Goal: Information Seeking & Learning: Learn about a topic

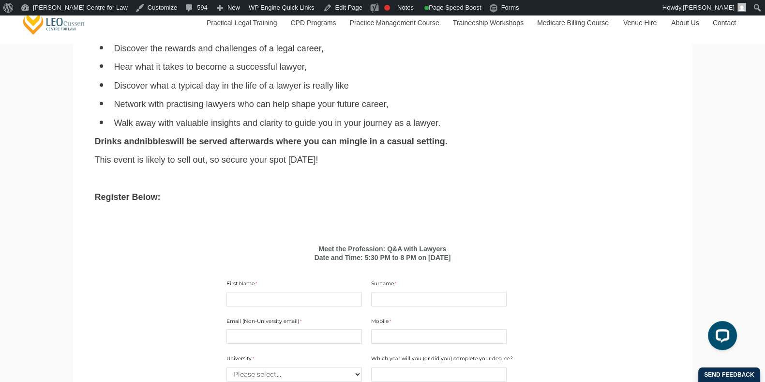
scroll to position [503, 0]
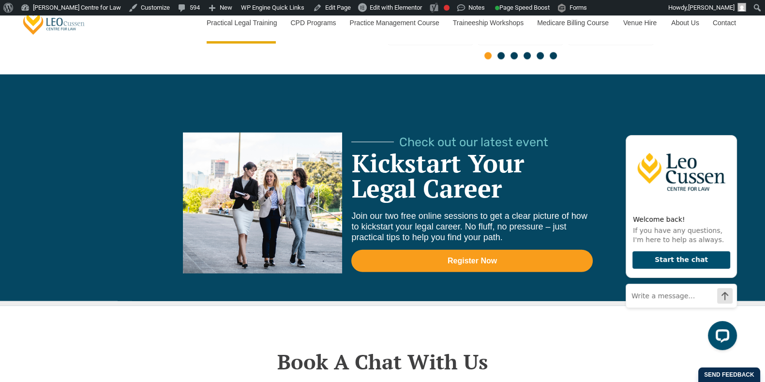
scroll to position [2707, 0]
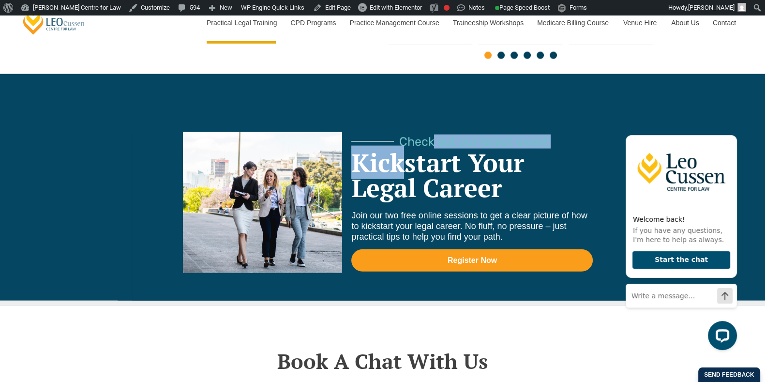
drag, startPoint x: 355, startPoint y: 120, endPoint x: 401, endPoint y: 127, distance: 46.6
click at [401, 132] on div "Check out our latest event Kickstart Your Legal Career Join our two free online…" at bounding box center [472, 216] width 242 height 168
click at [378, 136] on span "Check out our latest event" at bounding box center [449, 142] width 197 height 12
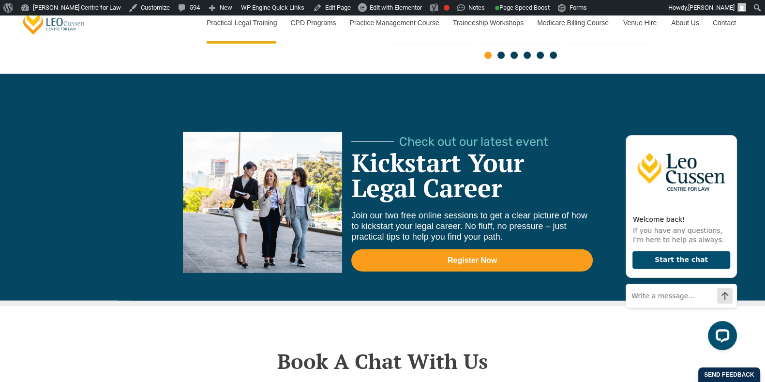
drag, startPoint x: 349, startPoint y: 120, endPoint x: 555, endPoint y: 116, distance: 206.3
click at [555, 132] on div "Check out our latest event Kickstart Your Legal Career Join our two free online…" at bounding box center [388, 216] width 512 height 168
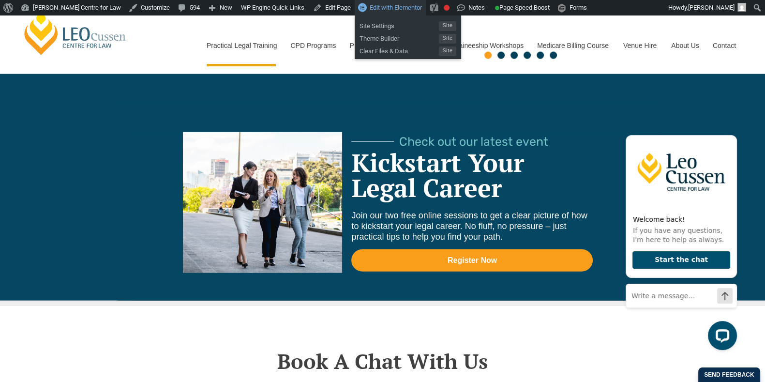
click at [366, 1] on link "Edit with Elementor" at bounding box center [390, 7] width 71 height 15
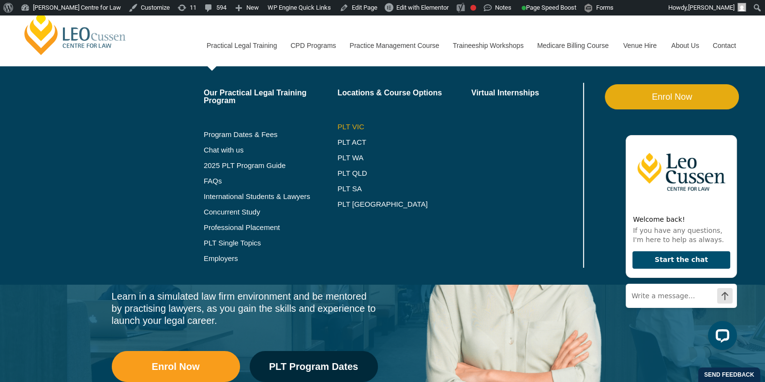
click at [342, 125] on link "PLT VIC" at bounding box center [404, 127] width 134 height 8
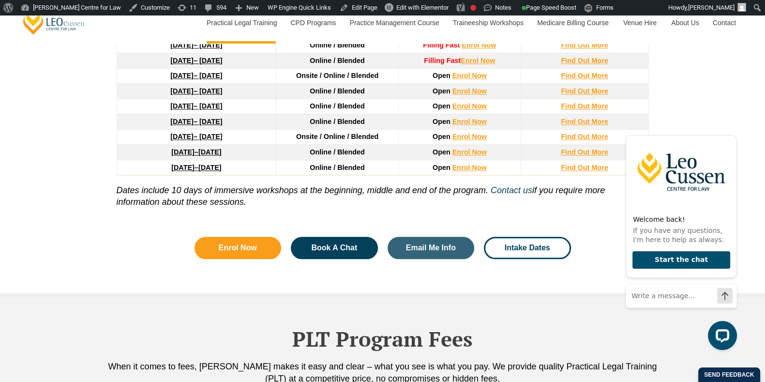
scroll to position [1432, 0]
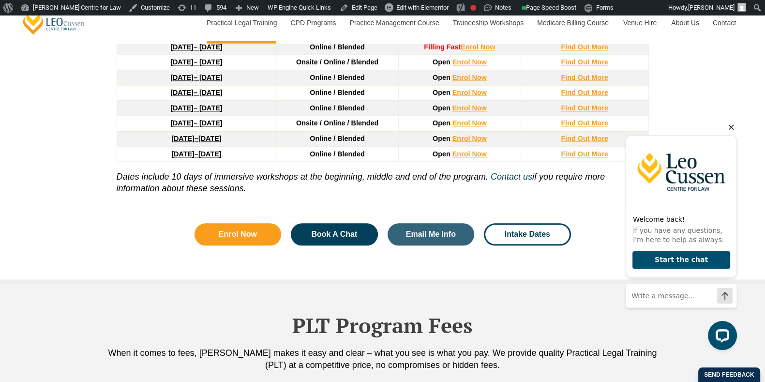
click at [731, 128] on icon "Hide greeting" at bounding box center [731, 127] width 5 height 5
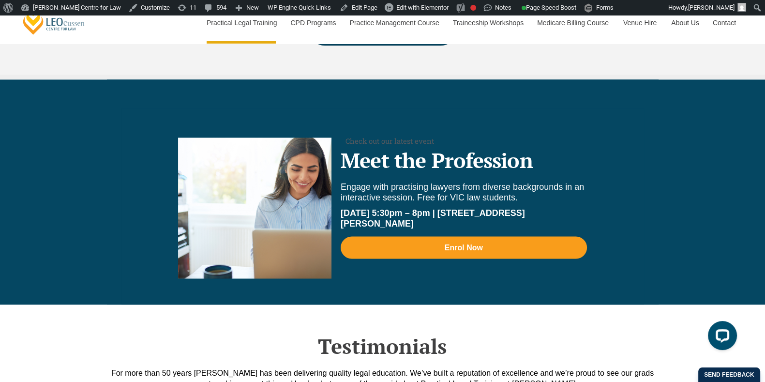
scroll to position [2060, 0]
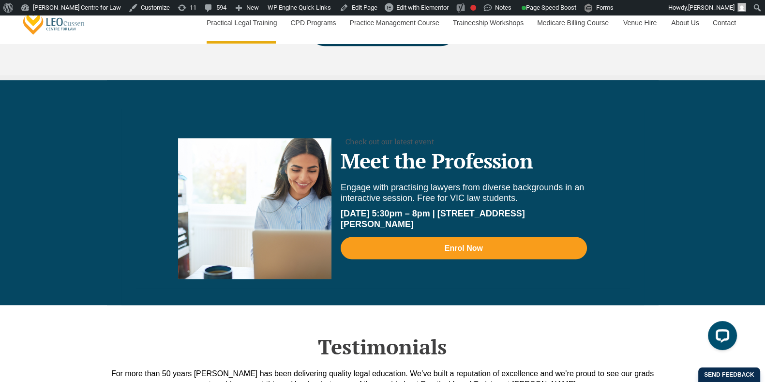
click at [251, 199] on div at bounding box center [254, 208] width 153 height 141
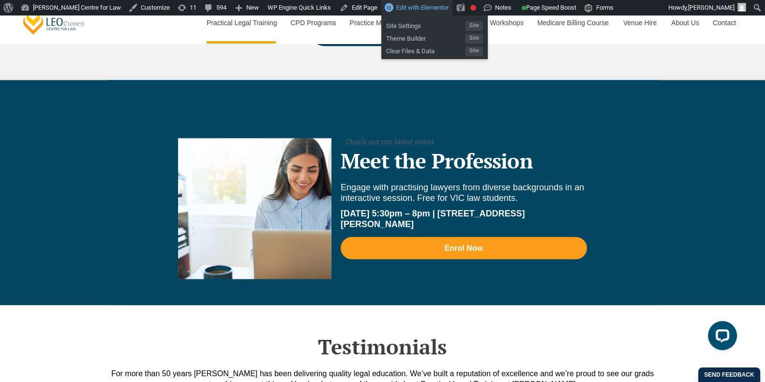
click at [396, 4] on span "Edit with Elementor" at bounding box center [422, 7] width 52 height 7
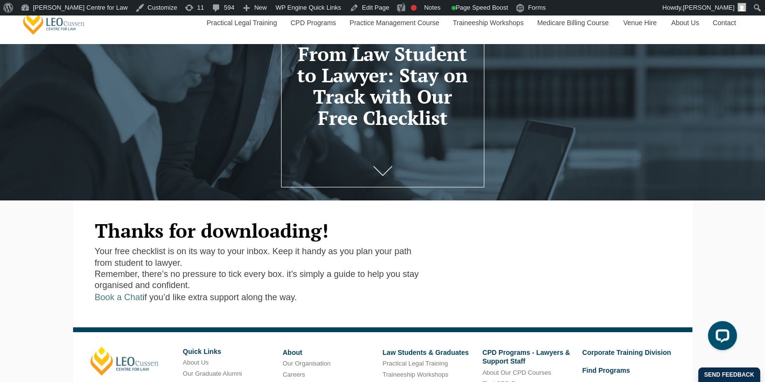
scroll to position [117, 0]
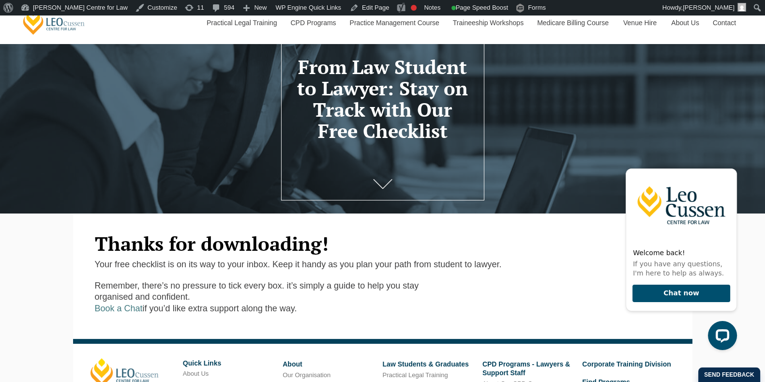
scroll to position [101, 0]
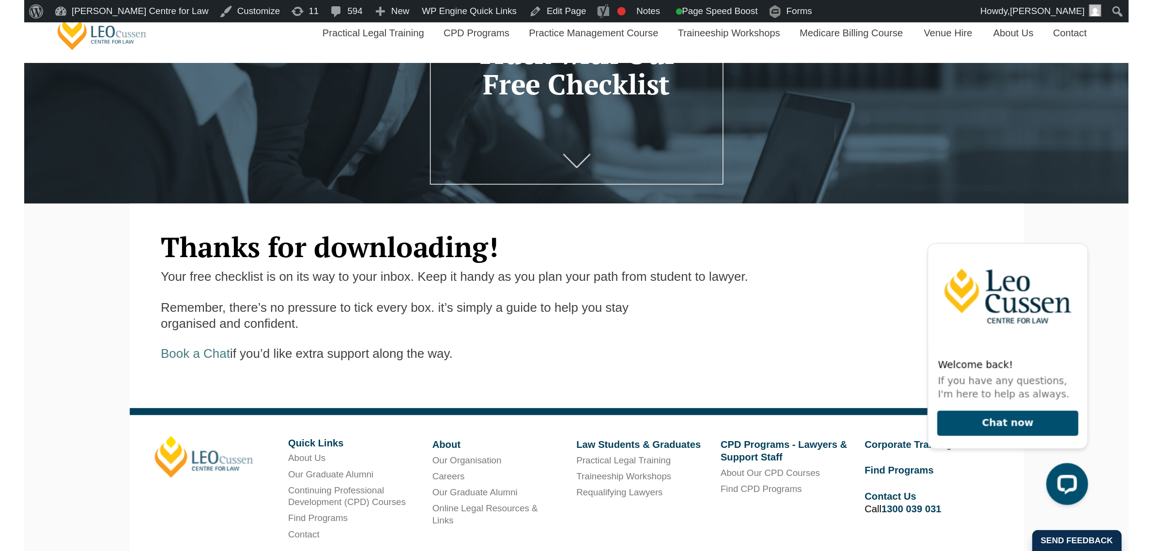
scroll to position [133, 0]
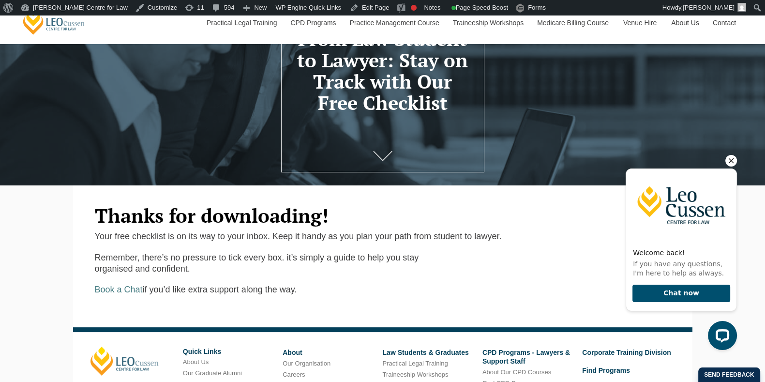
click at [733, 162] on icon "Hide greeting" at bounding box center [732, 161] width 12 height 12
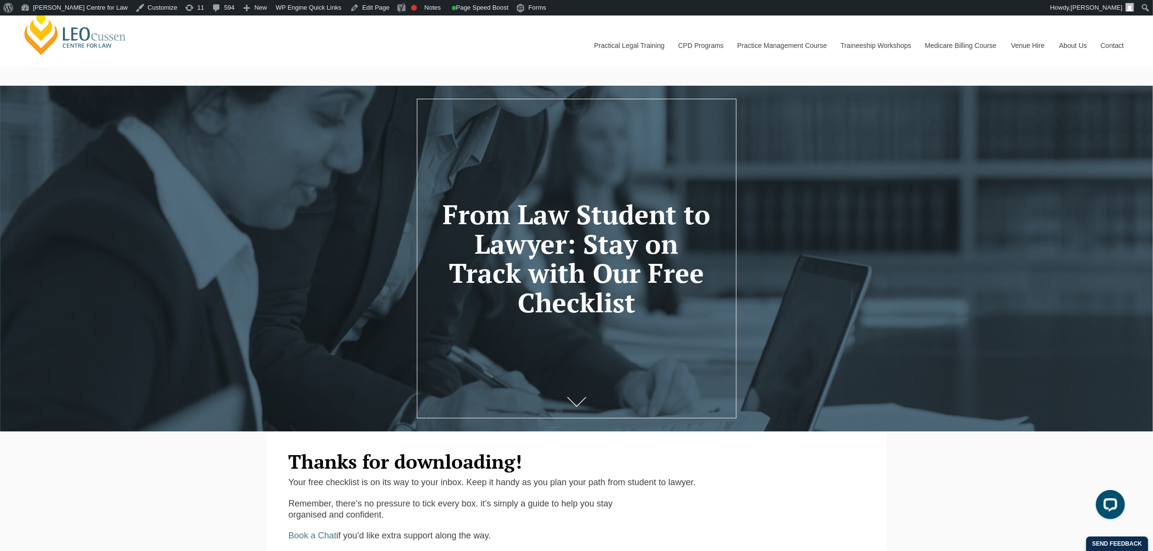
scroll to position [0, 0]
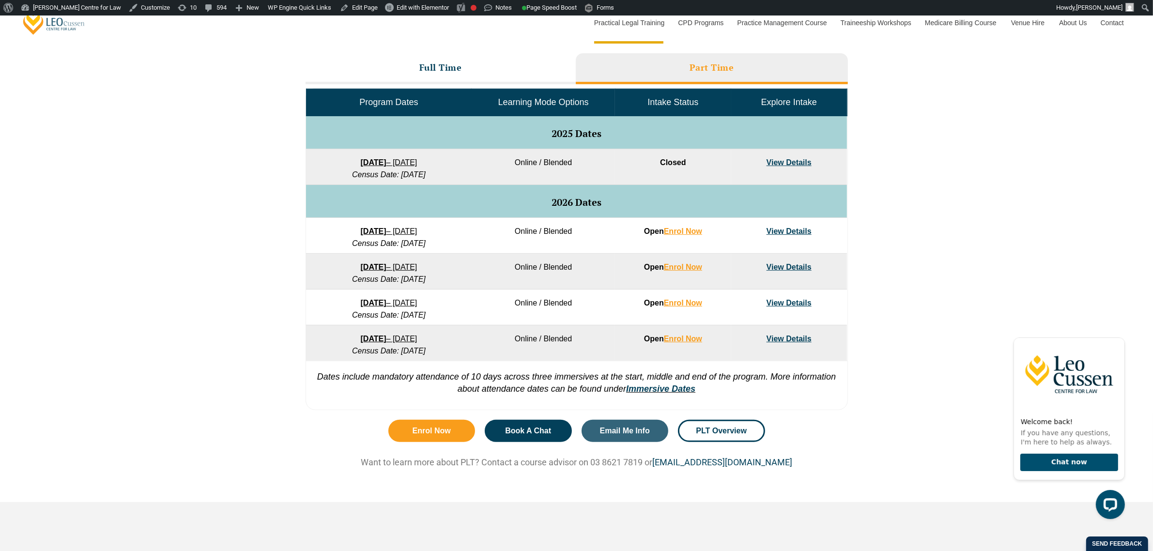
scroll to position [428, 0]
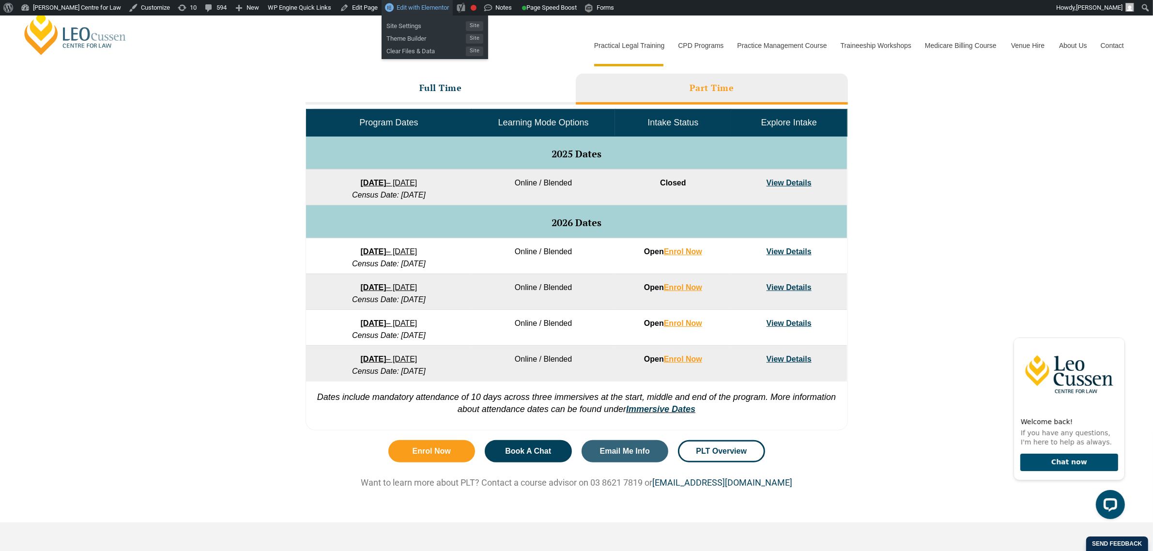
click at [396, 8] on span "Edit with Elementor" at bounding box center [422, 7] width 52 height 7
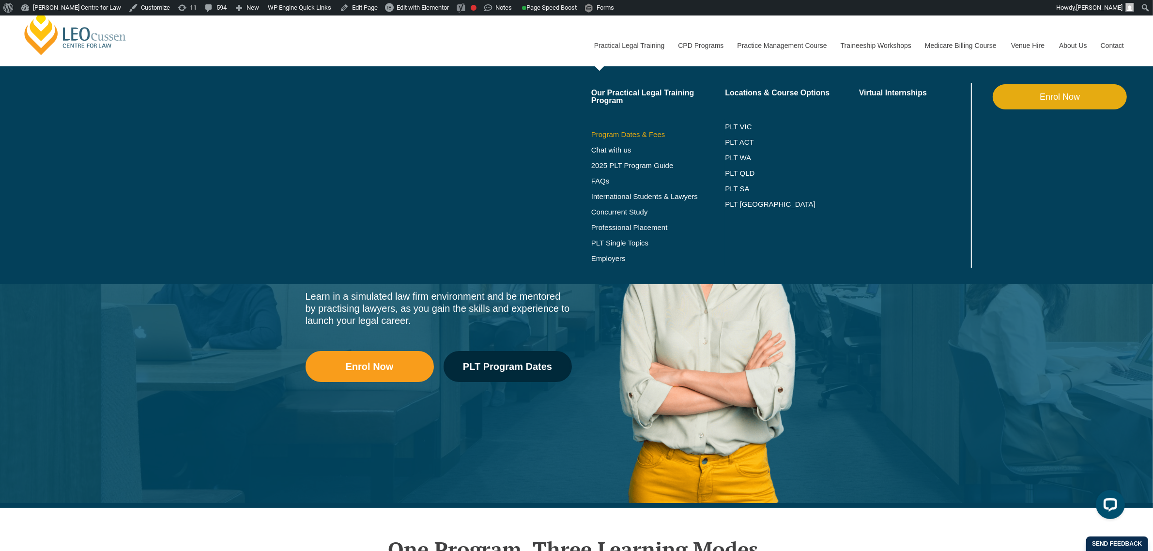
click at [661, 131] on link "Program Dates & Fees" at bounding box center [658, 135] width 134 height 8
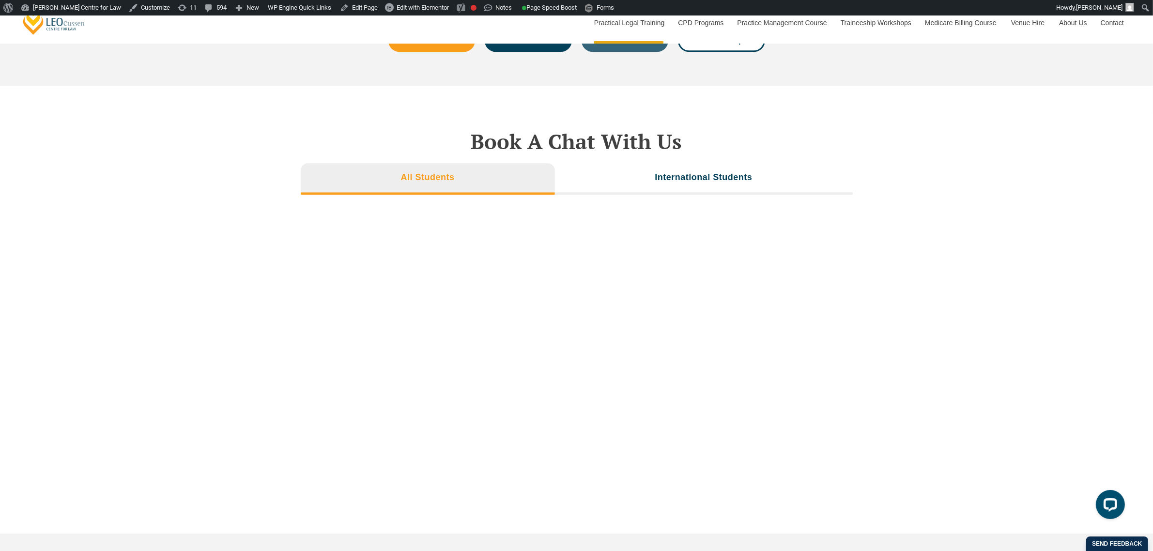
scroll to position [3207, 0]
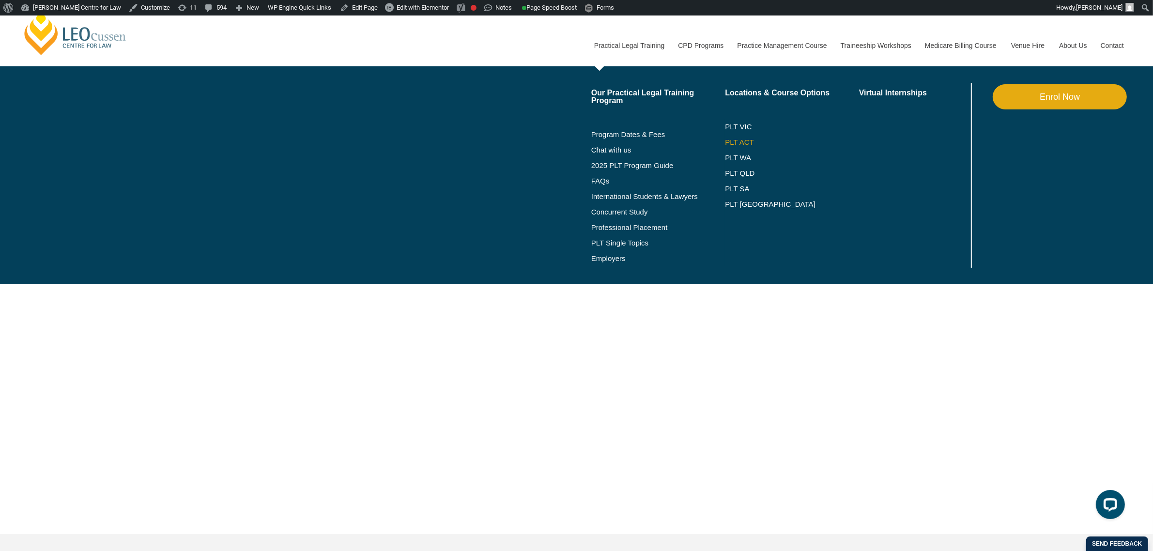
click at [746, 139] on link "PLT ACT" at bounding box center [792, 142] width 134 height 8
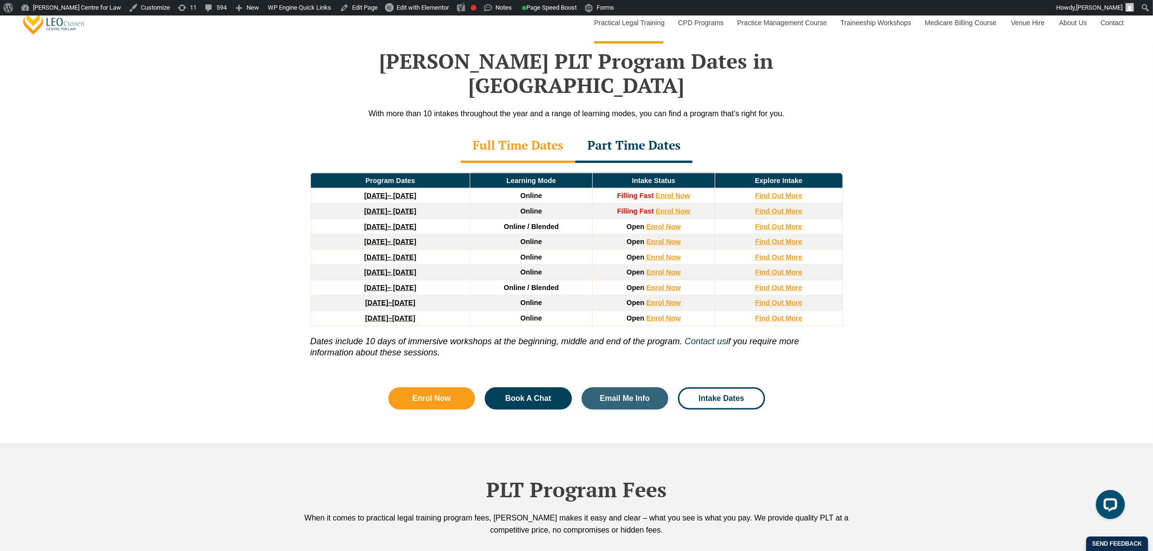
click at [627, 163] on div "Program Dates Learning Mode Intake Status Explore Intake 22 September 2025 – 20…" at bounding box center [577, 268] width 552 height 210
click at [635, 131] on div "Part Time Dates" at bounding box center [633, 146] width 117 height 34
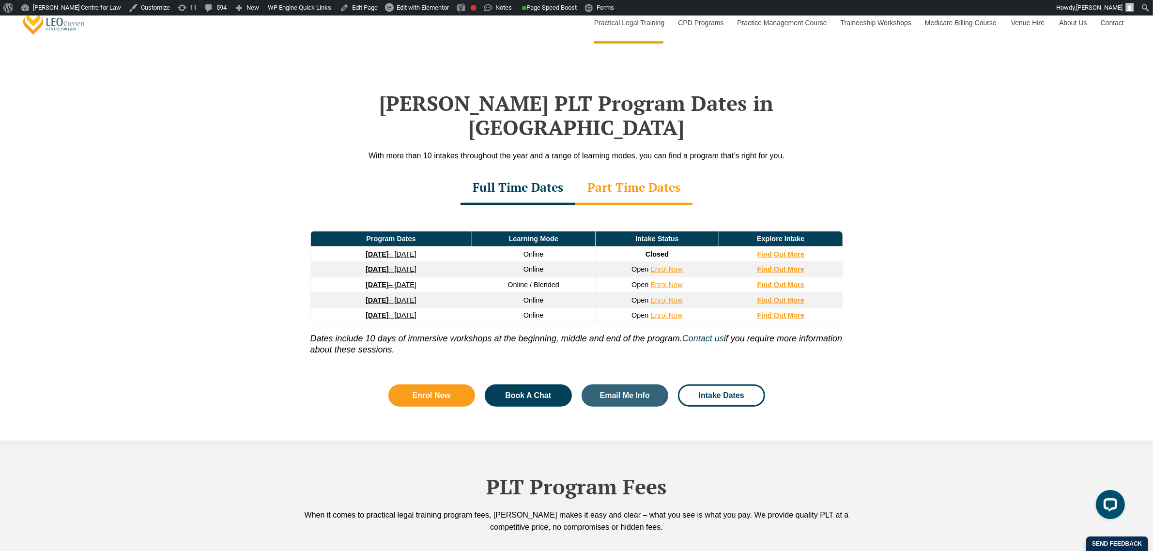
scroll to position [1210, 0]
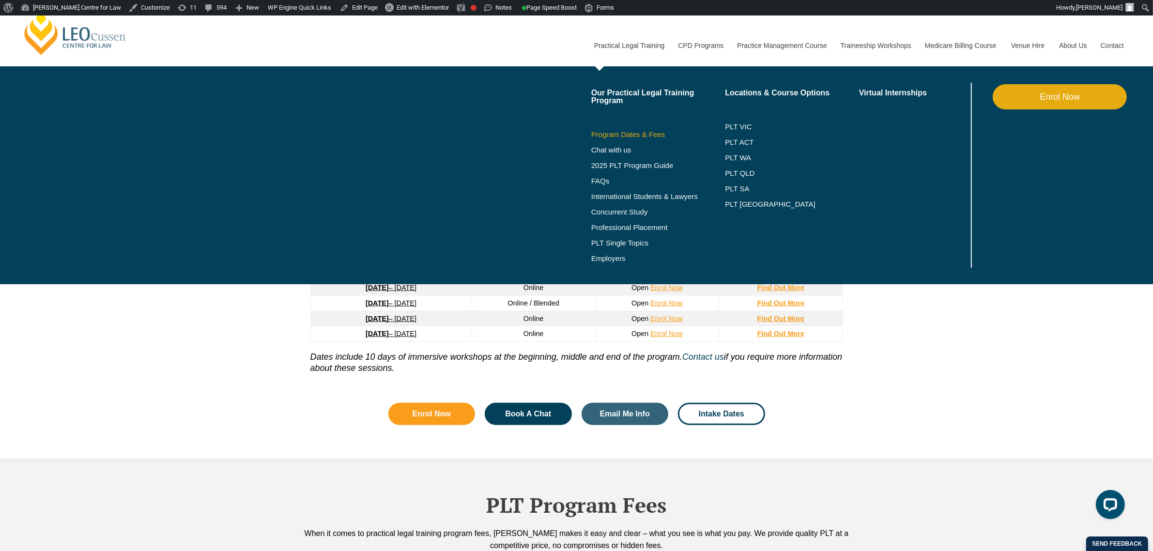
click at [619, 131] on link "Program Dates & Fees" at bounding box center [658, 135] width 134 height 8
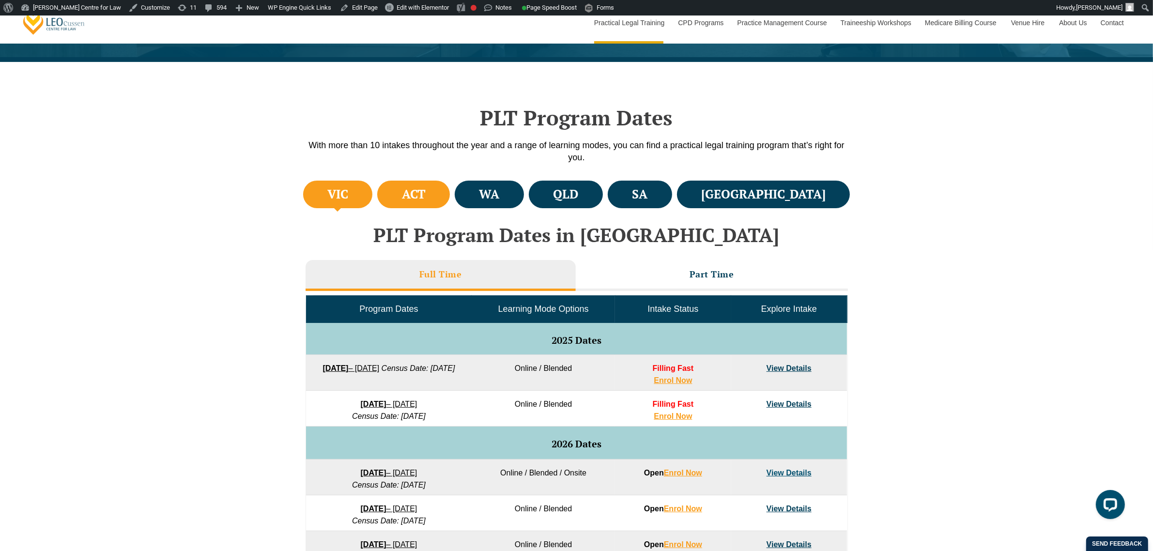
click at [450, 194] on li "ACT" at bounding box center [413, 195] width 73 height 28
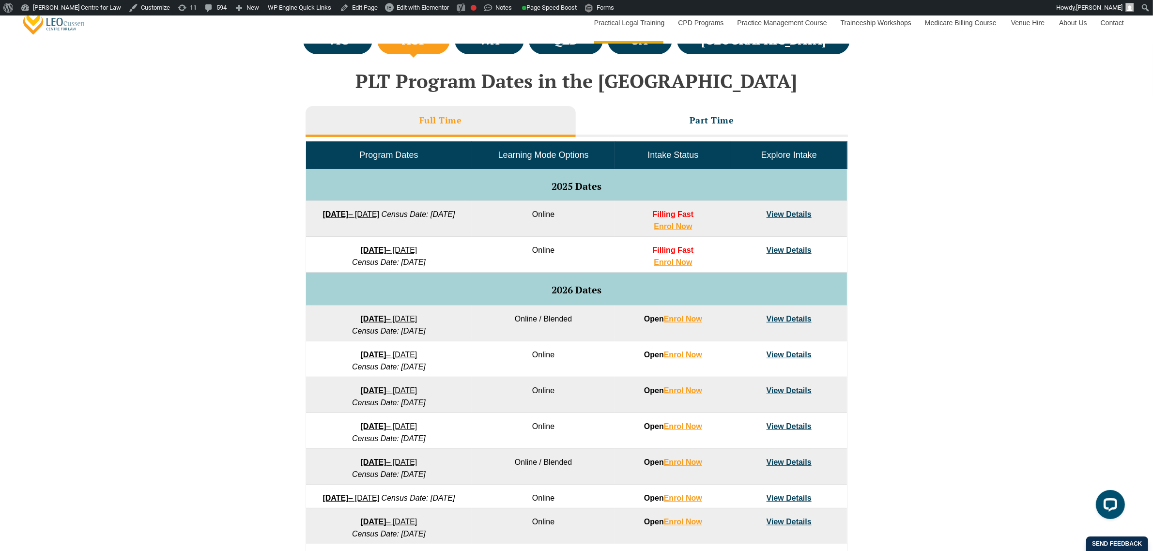
scroll to position [424, 0]
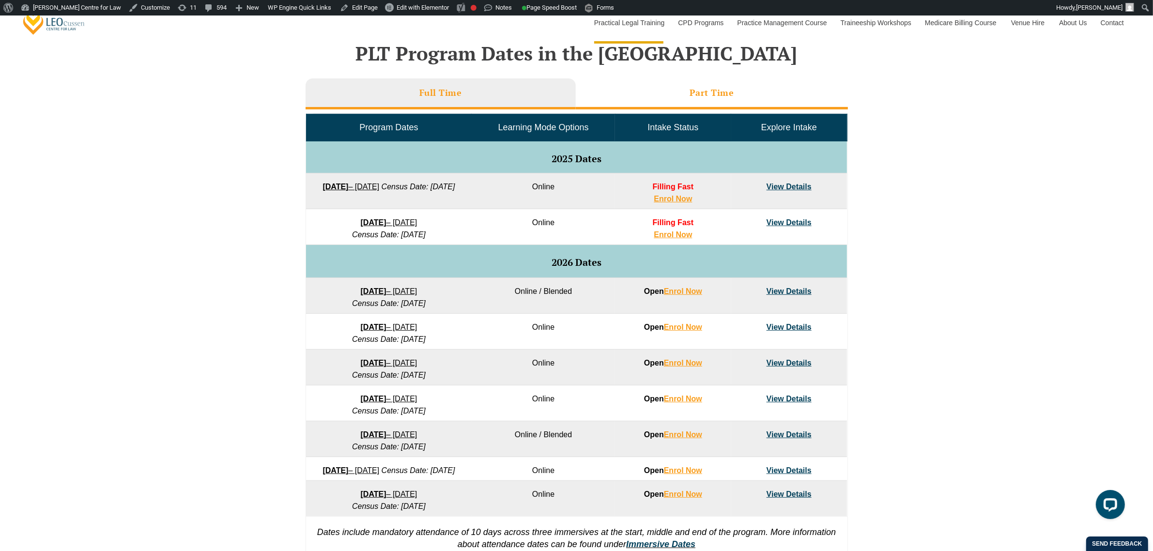
click at [642, 103] on li "Part Time" at bounding box center [712, 93] width 272 height 31
